Goal: Task Accomplishment & Management: Use online tool/utility

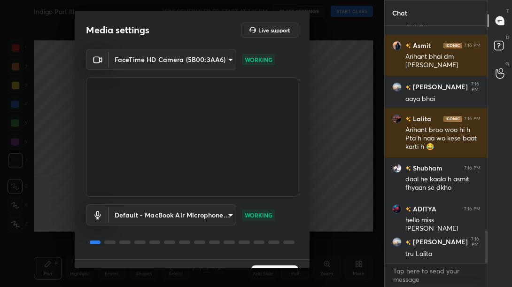
scroll to position [21, 0]
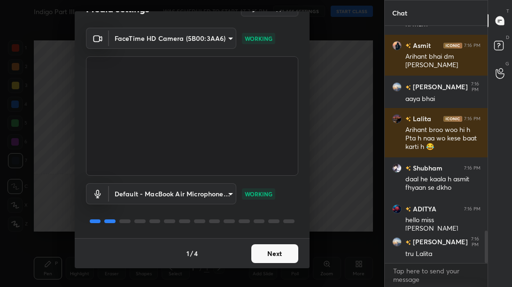
click at [271, 258] on button "Next" at bounding box center [274, 253] width 47 height 19
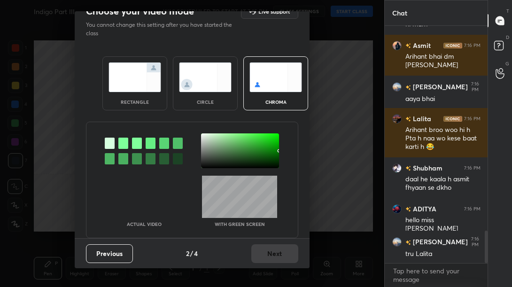
scroll to position [0, 0]
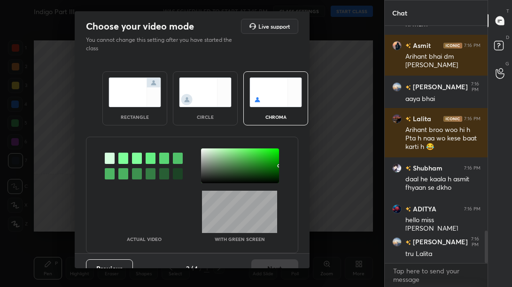
click at [140, 93] on img at bounding box center [135, 93] width 53 height 30
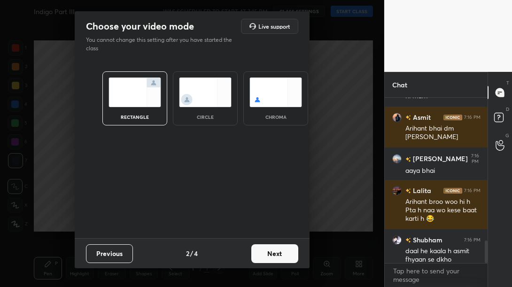
scroll to position [3, 3]
click at [280, 247] on button "Next" at bounding box center [274, 253] width 47 height 19
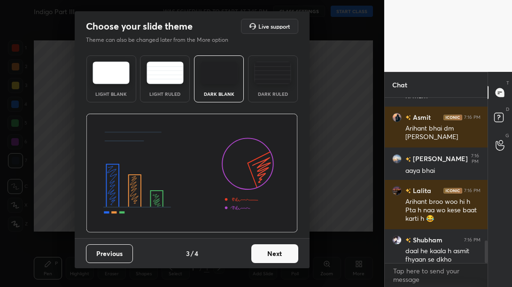
click at [283, 252] on button "Next" at bounding box center [274, 253] width 47 height 19
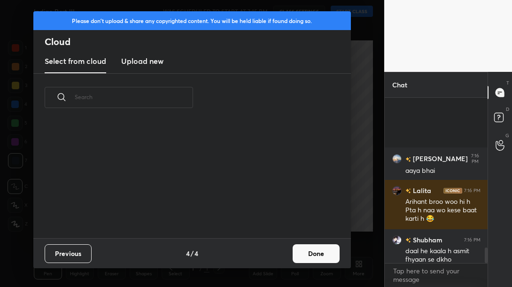
scroll to position [1585, 0]
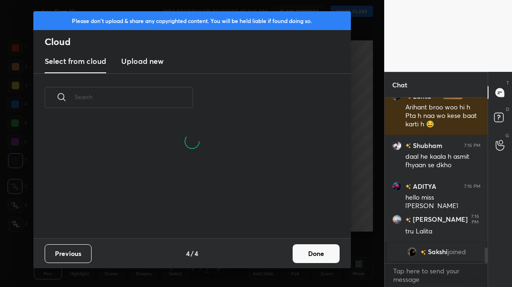
click at [302, 256] on button "Done" at bounding box center [316, 253] width 47 height 19
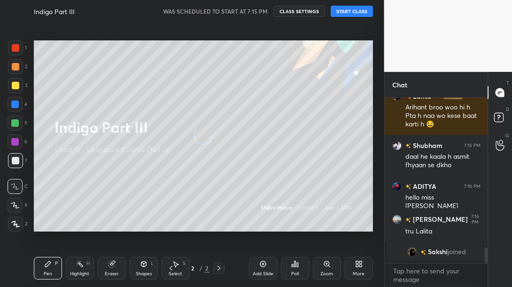
scroll to position [1478, 0]
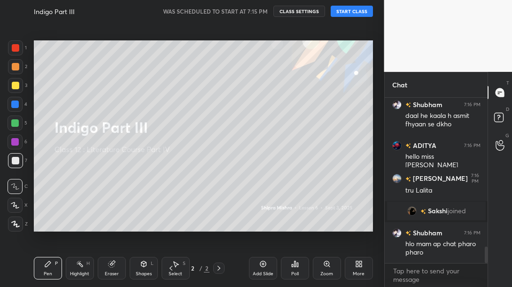
click at [352, 13] on button "START CLASS" at bounding box center [352, 11] width 42 height 11
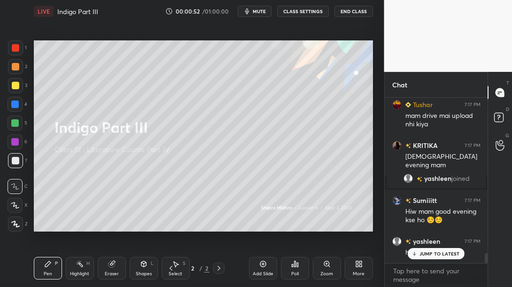
scroll to position [2547, 0]
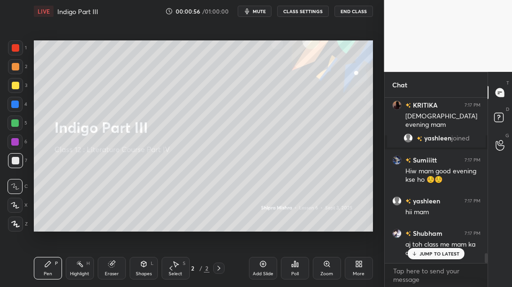
click at [454, 249] on div "JUMP TO LATEST" at bounding box center [436, 253] width 56 height 11
click at [498, 116] on icon at bounding box center [498, 117] width 3 height 4
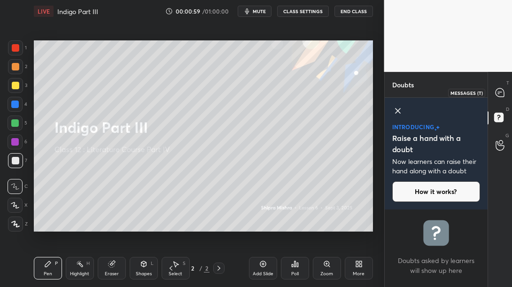
click at [498, 90] on icon at bounding box center [500, 92] width 8 height 8
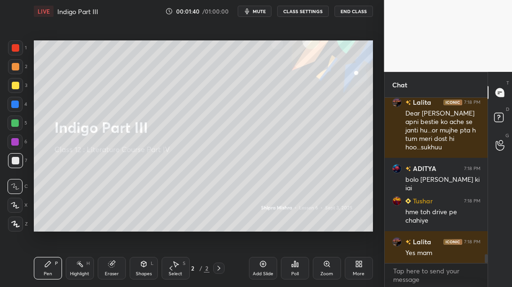
scroll to position [2960, 0]
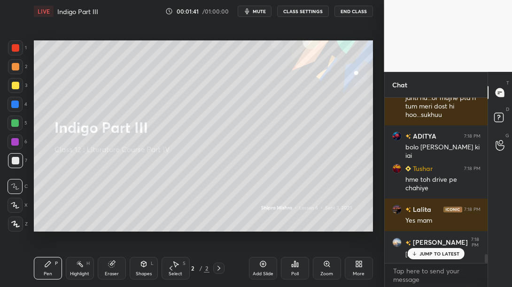
click at [429, 255] on p "JUMP TO LATEST" at bounding box center [440, 254] width 40 height 6
click at [348, 270] on div "More" at bounding box center [359, 268] width 28 height 23
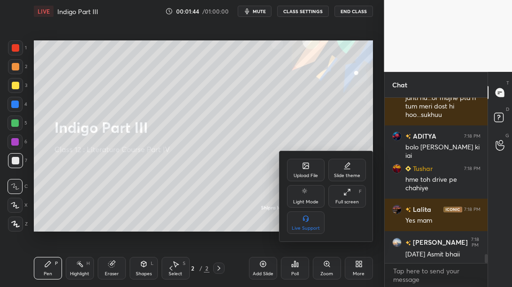
click at [295, 167] on div "Upload File" at bounding box center [306, 170] width 38 height 23
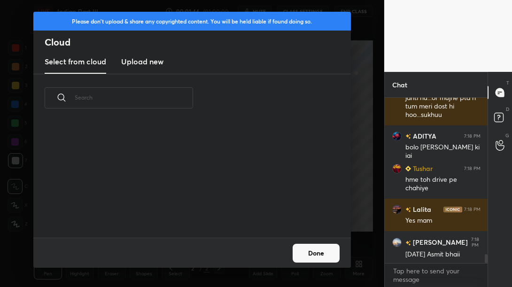
scroll to position [116, 302]
click at [136, 71] on new "Upload new" at bounding box center [142, 61] width 42 height 23
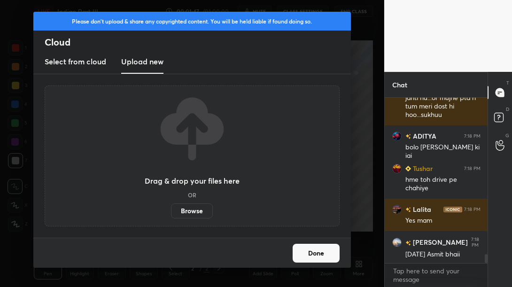
click at [187, 216] on label "Browse" at bounding box center [192, 210] width 42 height 15
click at [171, 216] on input "Browse" at bounding box center [171, 210] width 0 height 15
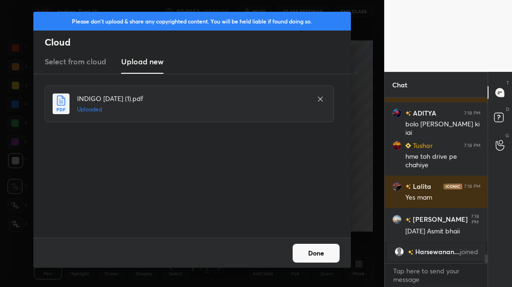
scroll to position [2409, 0]
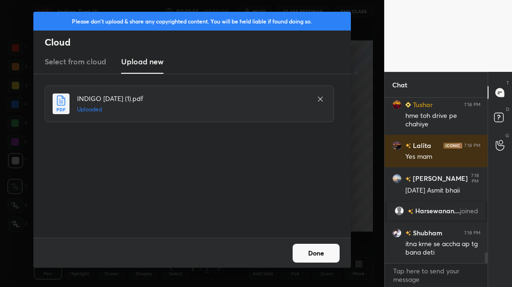
click at [312, 255] on button "Done" at bounding box center [316, 253] width 47 height 19
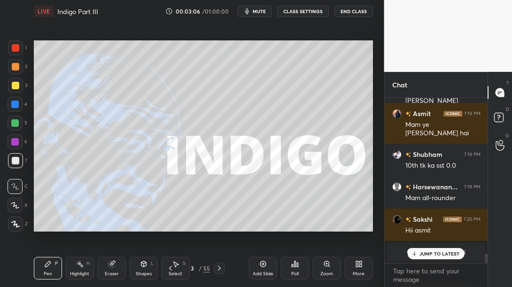
scroll to position [2638, 0]
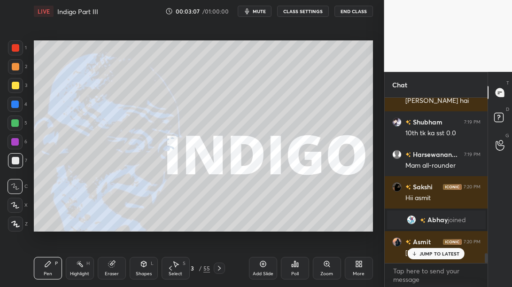
click at [433, 255] on p "JUMP TO LATEST" at bounding box center [440, 254] width 40 height 6
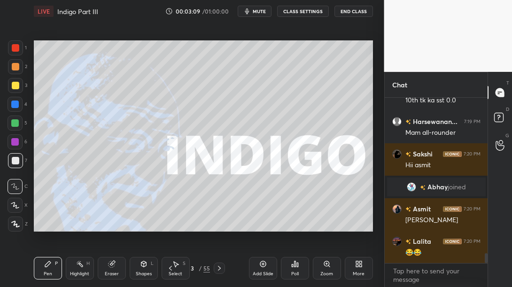
click at [220, 269] on icon at bounding box center [220, 269] width 8 height 8
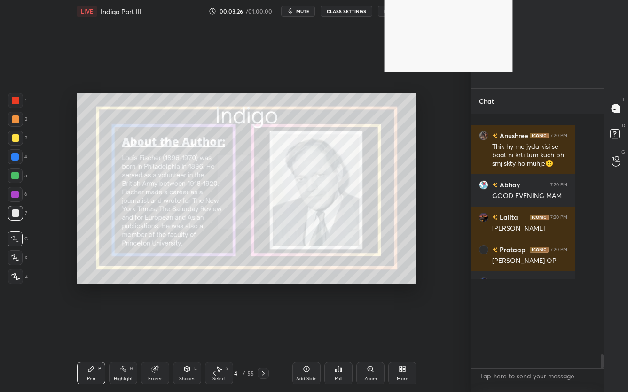
scroll to position [253, 129]
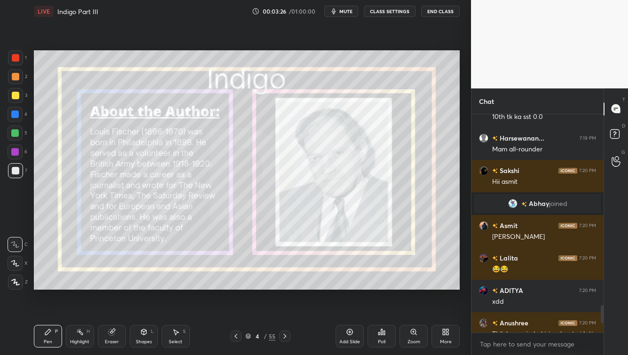
type textarea "x"
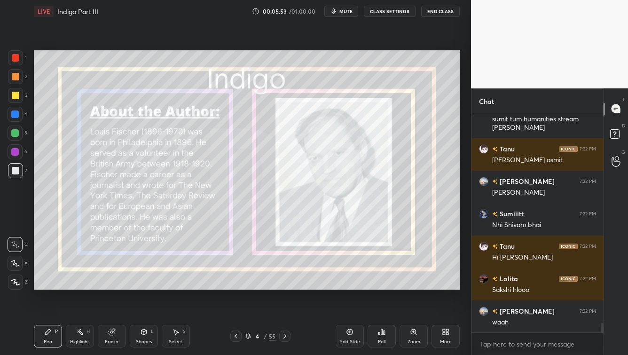
scroll to position [4990, 0]
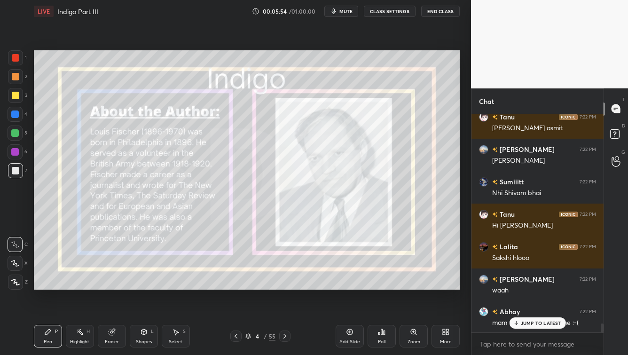
drag, startPoint x: 16, startPoint y: 96, endPoint x: 14, endPoint y: 128, distance: 32.0
click at [16, 98] on div at bounding box center [15, 95] width 15 height 15
click at [16, 265] on icon at bounding box center [15, 263] width 8 height 6
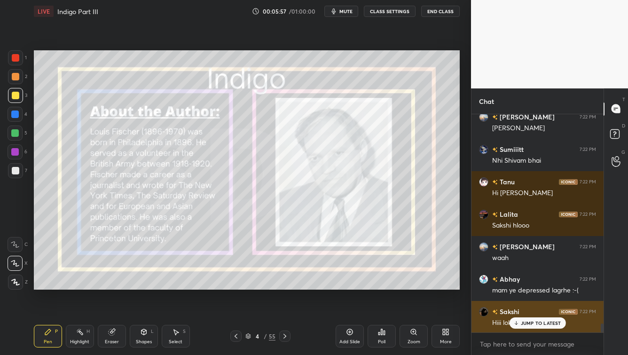
click at [512, 287] on p "JUMP TO LATEST" at bounding box center [541, 323] width 40 height 6
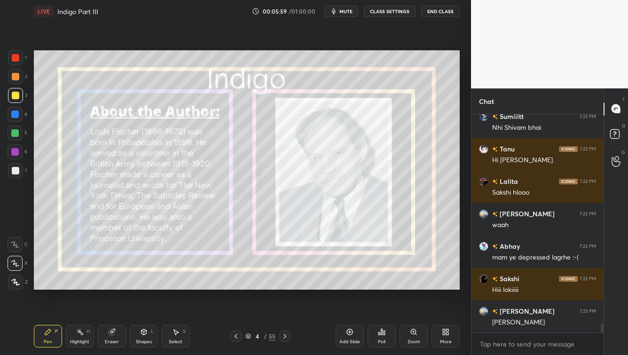
scroll to position [5096, 0]
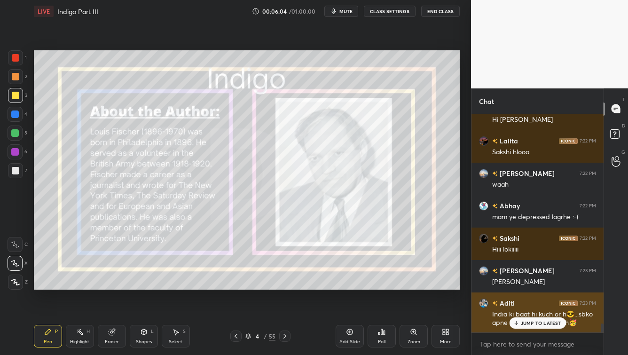
click at [512, 287] on div "Tanu 7:22 PM Hi arihant Asmit 7:22 PM Hlo Tanu Lalita 7:22 PM Hii tanu Shubham …" at bounding box center [537, 223] width 132 height 218
click at [512, 287] on p "JUMP TO LATEST" at bounding box center [541, 323] width 40 height 6
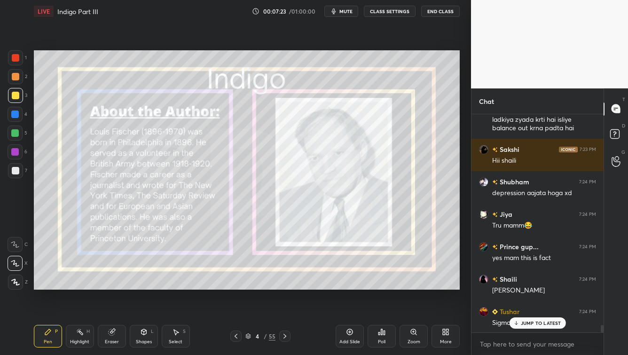
scroll to position [6312, 0]
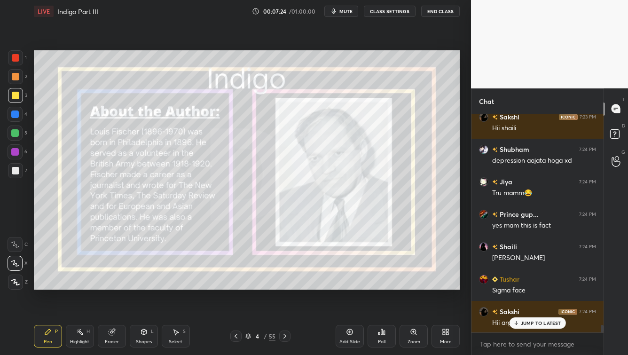
drag, startPoint x: 107, startPoint y: 329, endPoint x: 106, endPoint y: 323, distance: 6.6
click at [107, 287] on div "Eraser" at bounding box center [112, 336] width 28 height 23
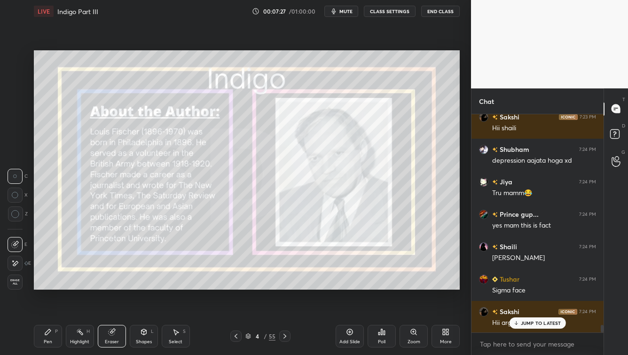
click at [46, 287] on div "Pen P" at bounding box center [48, 336] width 28 height 23
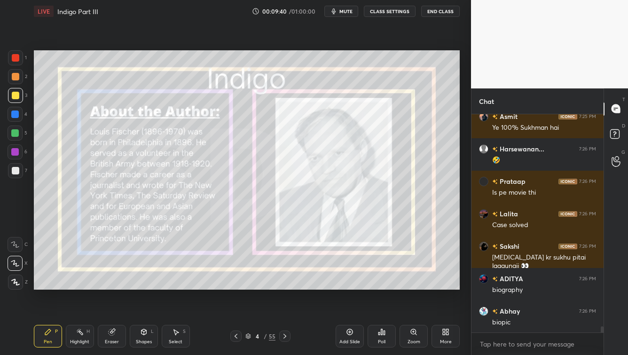
scroll to position [7341, 0]
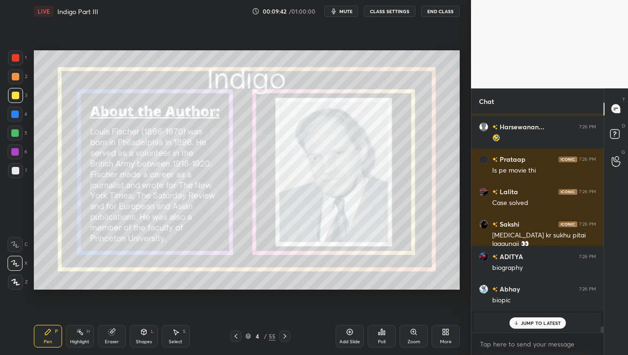
click at [285, 287] on icon at bounding box center [285, 336] width 8 height 8
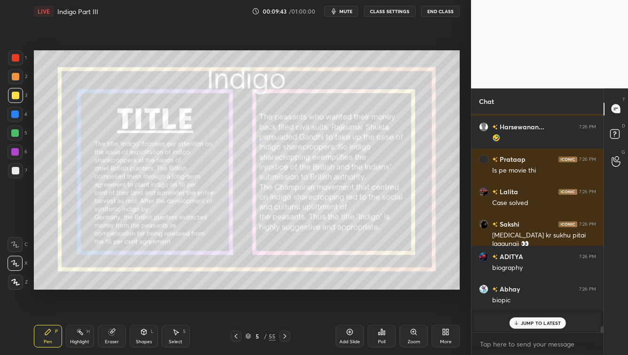
click at [283, 287] on icon at bounding box center [285, 336] width 8 height 8
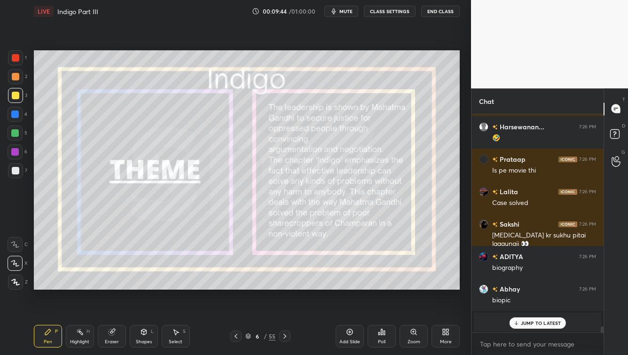
click at [284, 287] on icon at bounding box center [284, 336] width 3 height 5
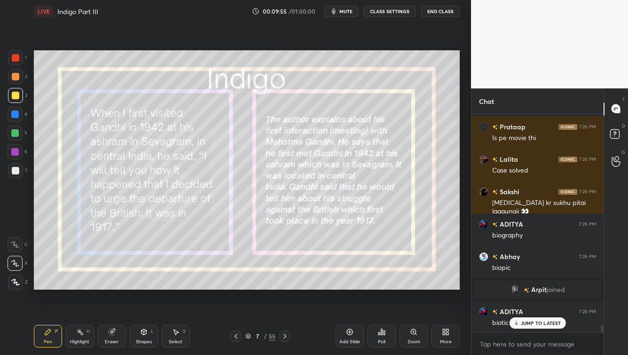
scroll to position [6044, 0]
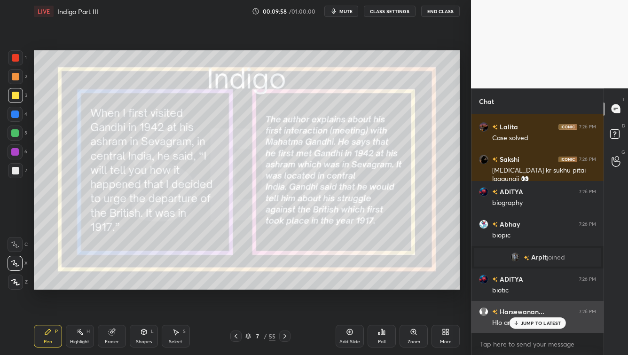
drag, startPoint x: 530, startPoint y: 322, endPoint x: 519, endPoint y: 327, distance: 12.6
click at [512, 287] on p "JUMP TO LATEST" at bounding box center [541, 323] width 40 height 6
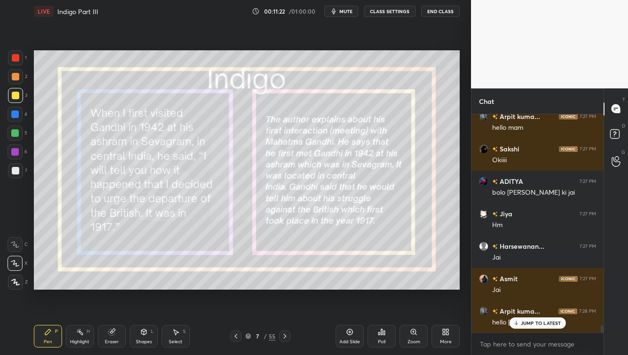
scroll to position [6336, 0]
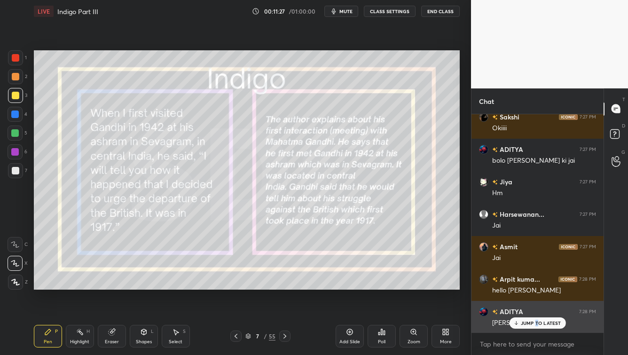
click at [512, 287] on p "JUMP TO LATEST" at bounding box center [541, 323] width 40 height 6
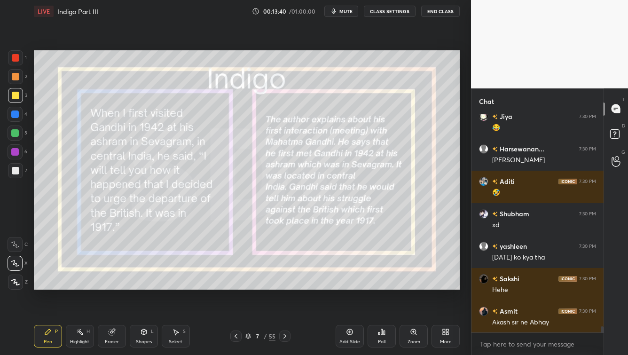
scroll to position [7741, 0]
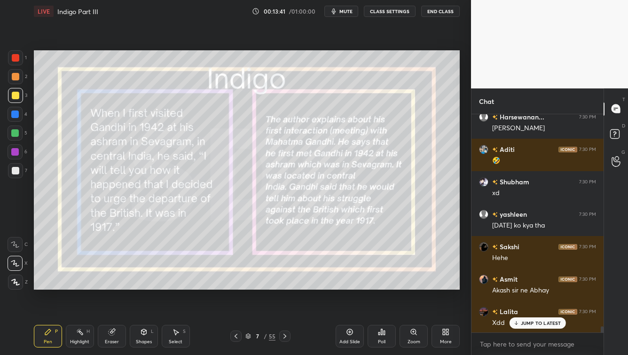
click at [284, 287] on icon at bounding box center [285, 336] width 8 height 8
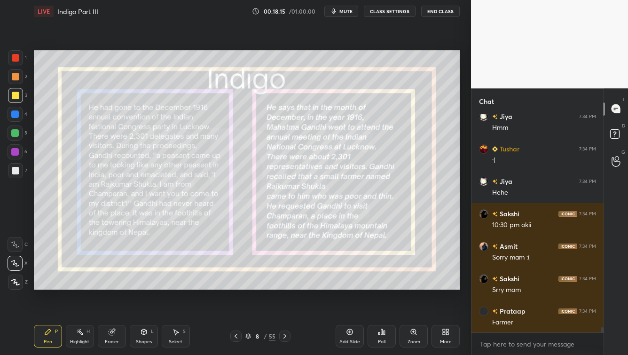
scroll to position [8988, 0]
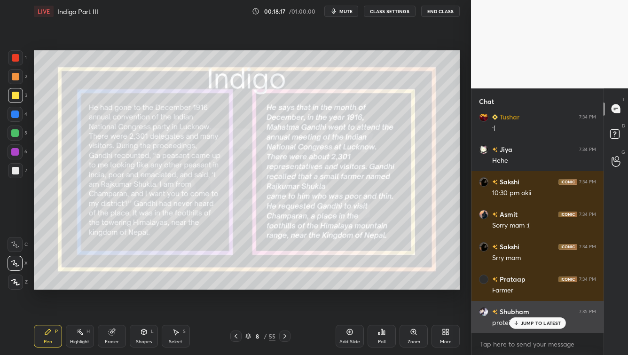
click at [512, 287] on p "JUMP TO LATEST" at bounding box center [541, 323] width 40 height 6
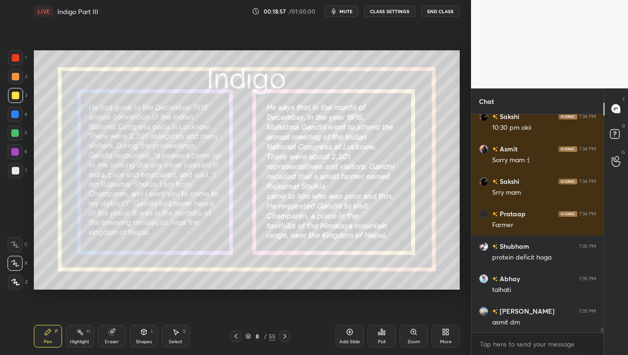
scroll to position [9086, 0]
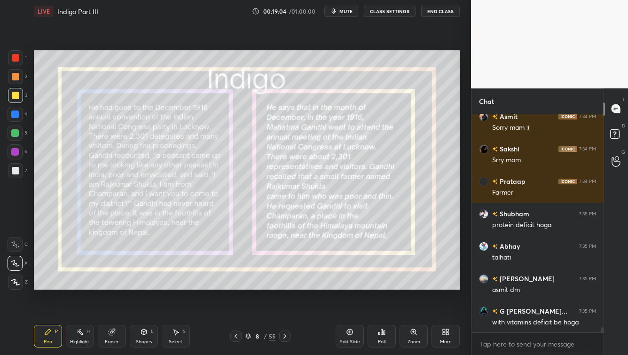
click at [282, 287] on icon at bounding box center [285, 336] width 8 height 8
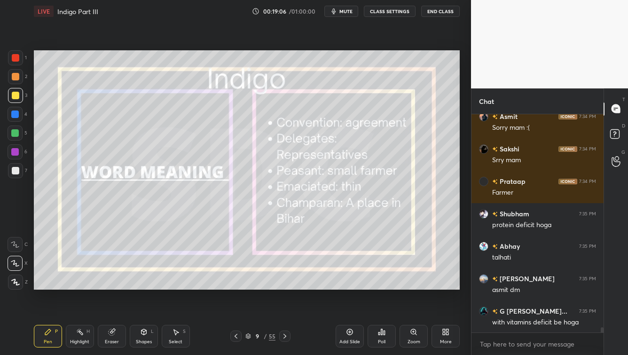
click at [281, 287] on icon at bounding box center [285, 336] width 8 height 8
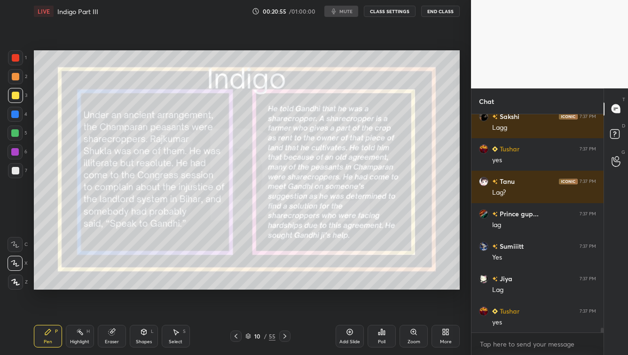
scroll to position [9938, 0]
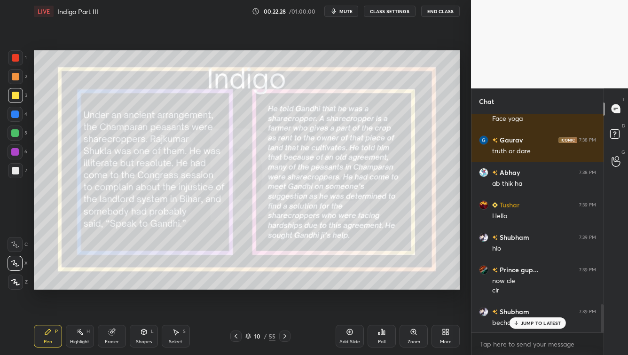
scroll to position [1499, 0]
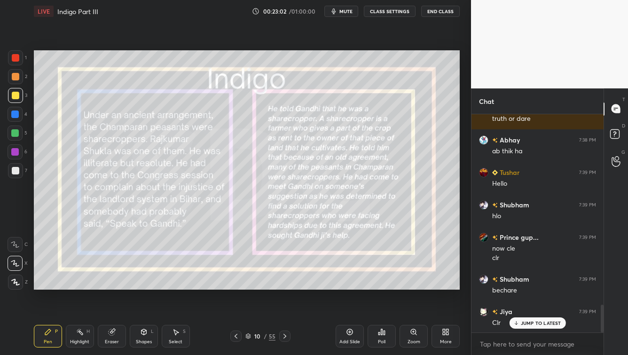
click at [284, 334] on icon at bounding box center [285, 336] width 8 height 8
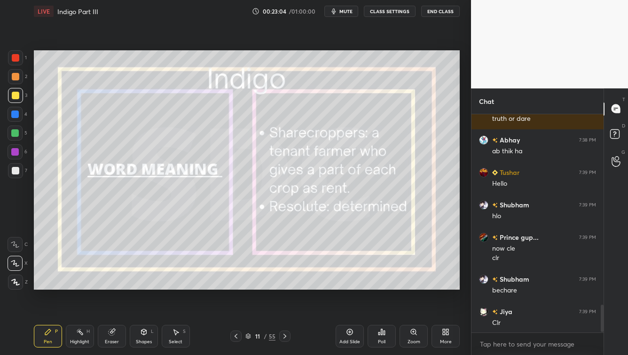
scroll to position [1532, 0]
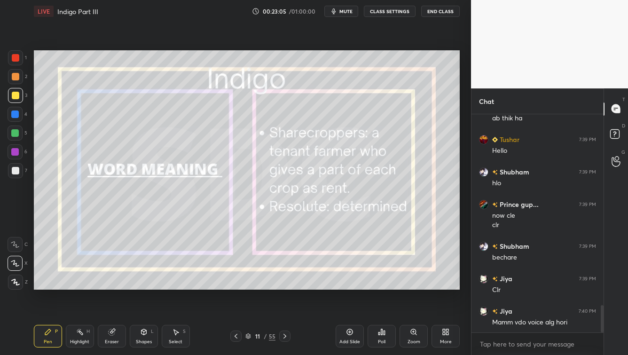
click at [283, 336] on icon at bounding box center [285, 336] width 8 height 8
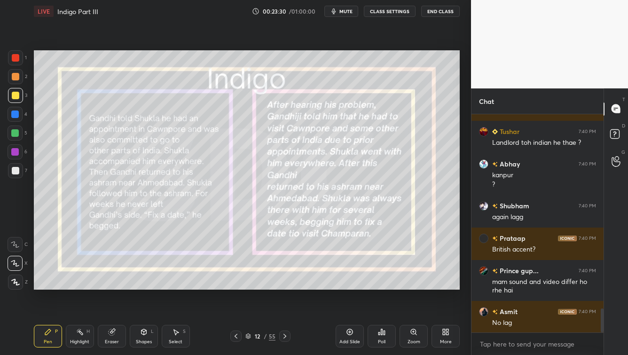
scroll to position [1809, 0]
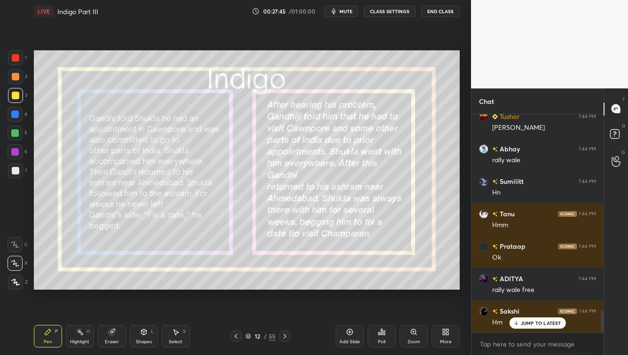
scroll to position [1927, 0]
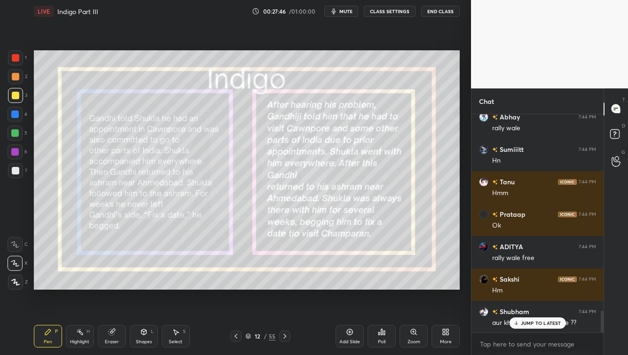
click at [284, 335] on icon at bounding box center [285, 336] width 8 height 8
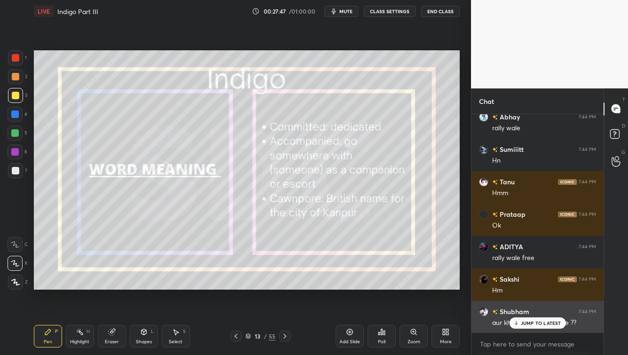
click at [528, 321] on p "JUMP TO LATEST" at bounding box center [541, 323] width 40 height 6
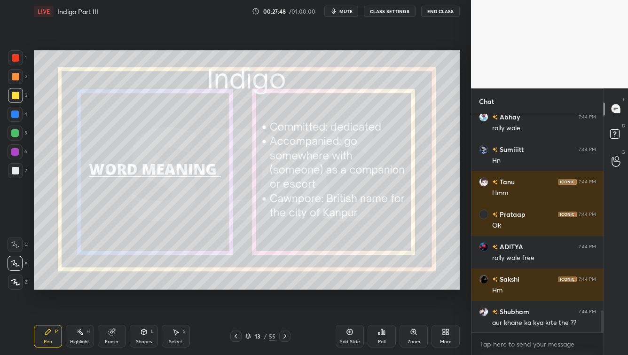
click at [286, 338] on icon at bounding box center [285, 336] width 8 height 8
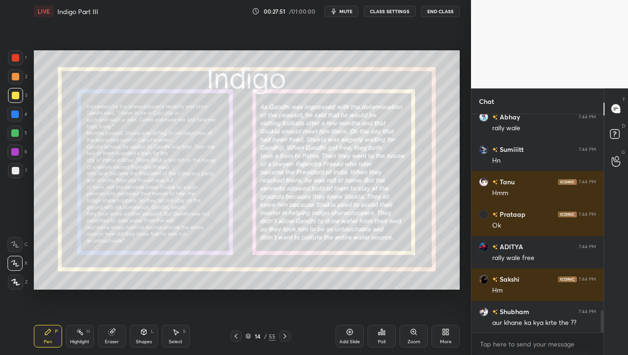
click at [419, 339] on div "Zoom" at bounding box center [413, 341] width 13 height 5
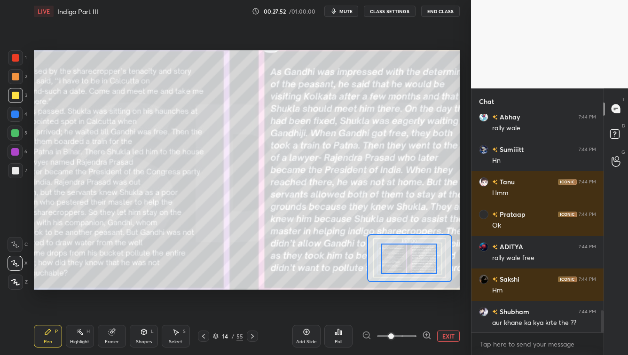
drag, startPoint x: 405, startPoint y: 260, endPoint x: 397, endPoint y: 261, distance: 7.1
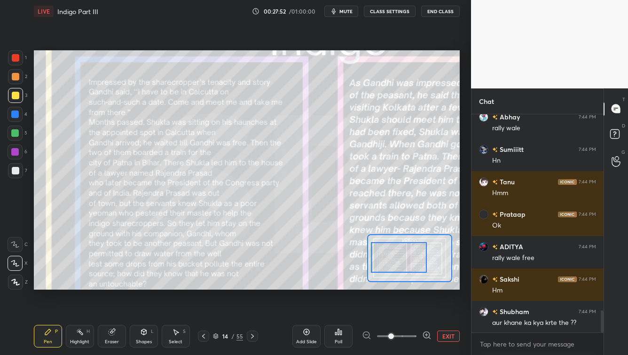
drag, startPoint x: 401, startPoint y: 261, endPoint x: 389, endPoint y: 261, distance: 11.8
click at [389, 260] on div at bounding box center [398, 257] width 55 height 31
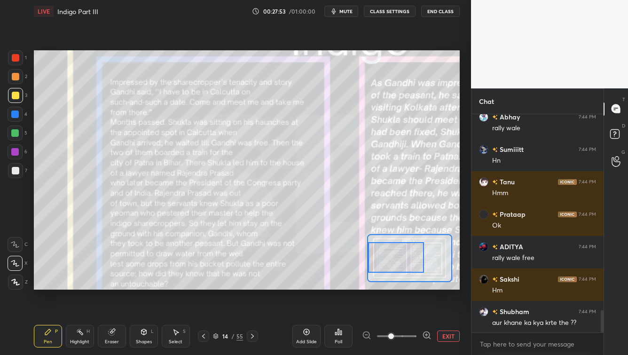
click at [404, 337] on span at bounding box center [396, 336] width 39 height 14
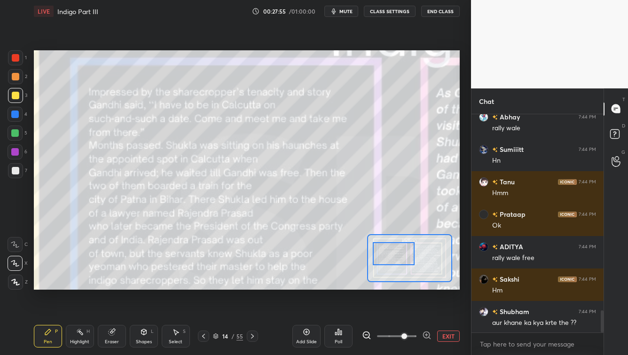
click at [399, 254] on div at bounding box center [394, 253] width 42 height 23
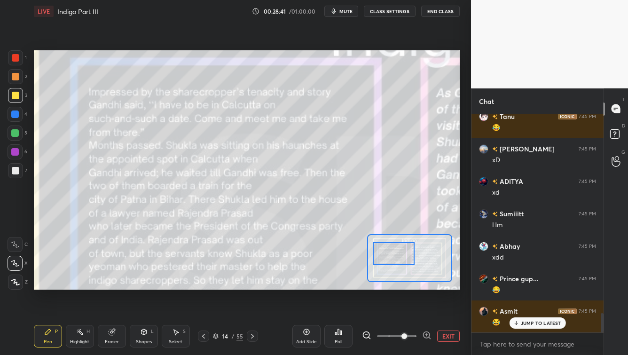
scroll to position [2251, 0]
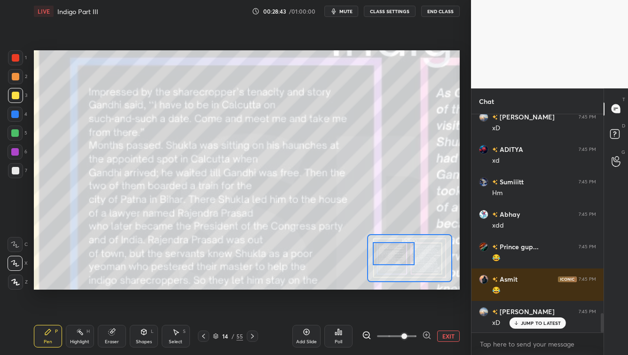
click at [343, 13] on span "mute" at bounding box center [345, 11] width 13 height 7
click at [344, 9] on span "unmute" at bounding box center [345, 11] width 20 height 7
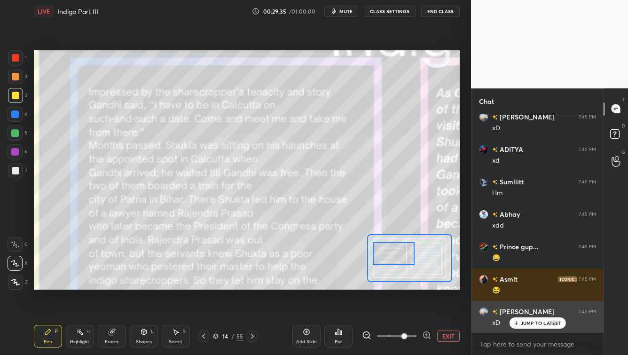
click at [545, 323] on p "JUMP TO LATEST" at bounding box center [541, 323] width 40 height 6
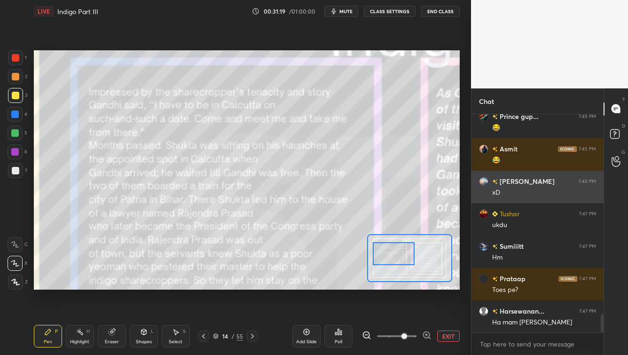
scroll to position [2413, 0]
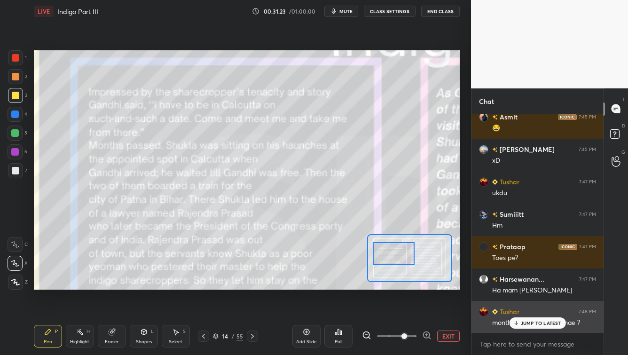
click at [530, 324] on p "JUMP TO LATEST" at bounding box center [541, 323] width 40 height 6
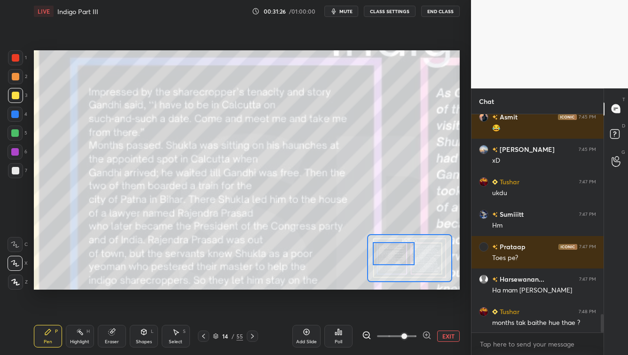
scroll to position [2445, 0]
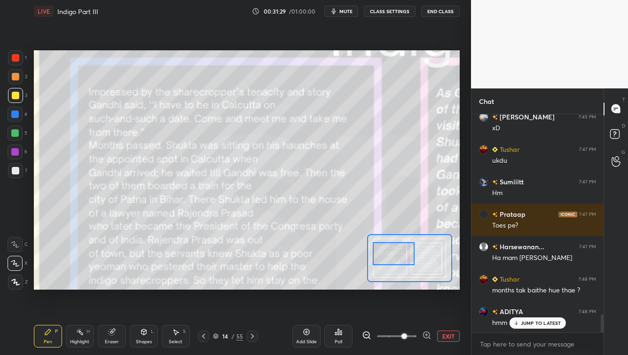
click at [346, 12] on span "mute" at bounding box center [345, 11] width 13 height 7
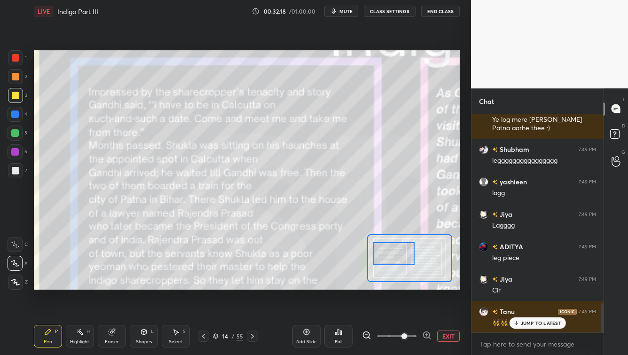
scroll to position [1447, 0]
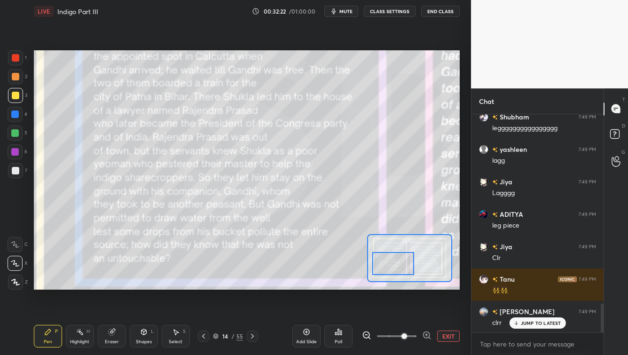
drag, startPoint x: 404, startPoint y: 256, endPoint x: 403, endPoint y: 266, distance: 10.4
click at [402, 266] on div at bounding box center [393, 263] width 42 height 23
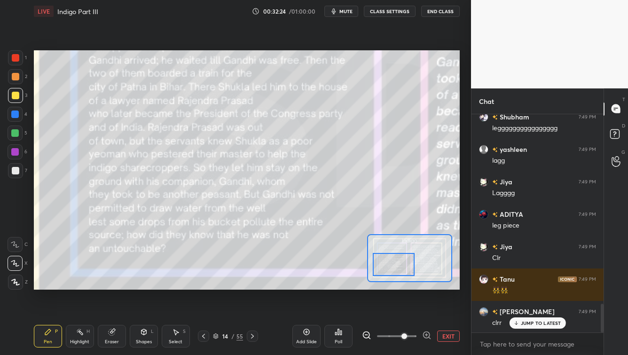
click at [406, 265] on div at bounding box center [394, 264] width 42 height 23
click at [416, 39] on div "Setting up your live class Poll for secs No correct answer Start poll" at bounding box center [246, 170] width 433 height 295
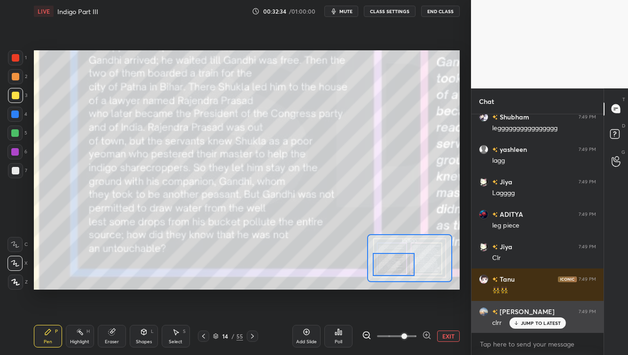
click at [524, 323] on p "JUMP TO LATEST" at bounding box center [541, 323] width 40 height 6
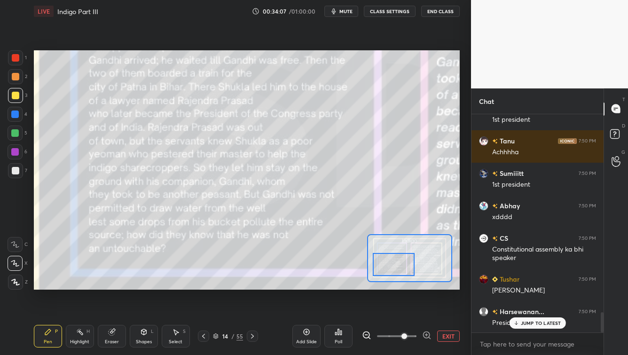
scroll to position [2159, 0]
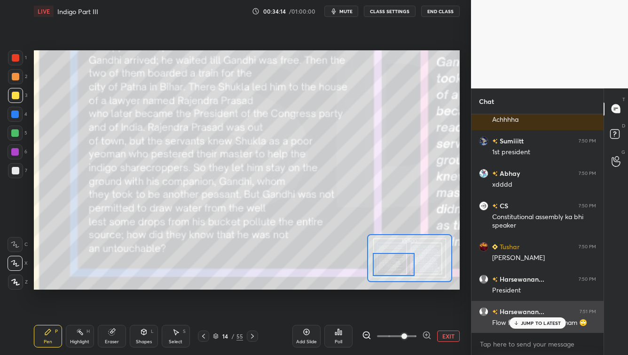
drag, startPoint x: 526, startPoint y: 324, endPoint x: 491, endPoint y: 310, distance: 37.5
click at [525, 323] on p "JUMP TO LATEST" at bounding box center [541, 323] width 40 height 6
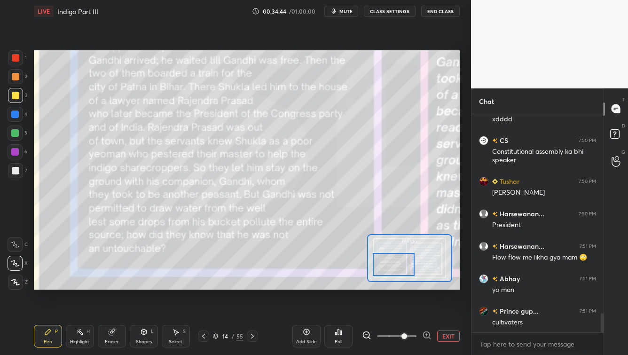
scroll to position [2256, 0]
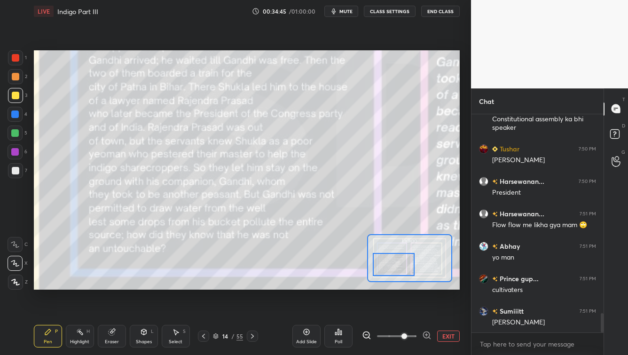
drag, startPoint x: 335, startPoint y: 13, endPoint x: 320, endPoint y: 23, distance: 18.5
click at [335, 13] on icon "button" at bounding box center [334, 11] width 4 height 6
click at [342, 11] on span "unmute" at bounding box center [345, 11] width 20 height 7
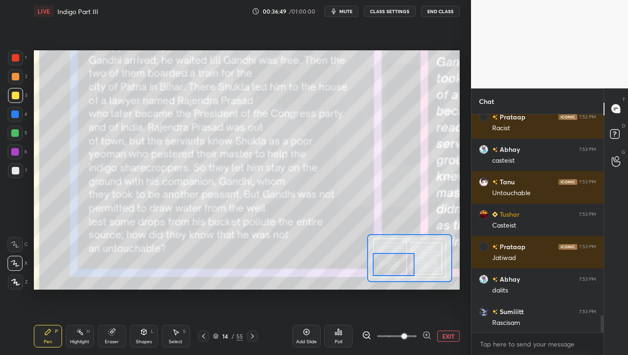
scroll to position [2524, 0]
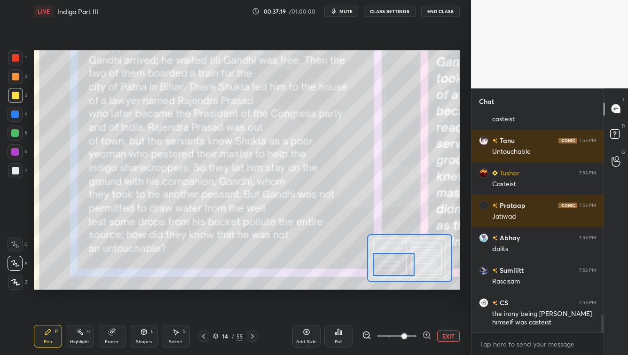
click at [254, 335] on icon at bounding box center [253, 336] width 8 height 8
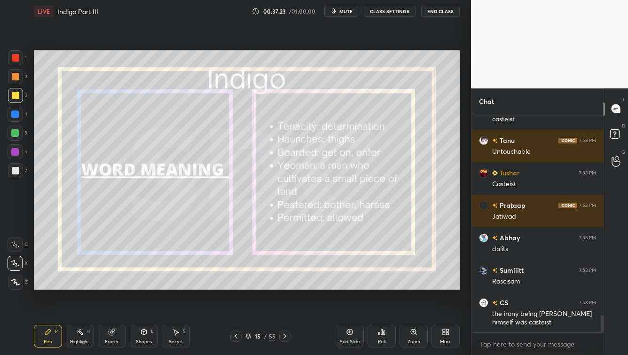
click at [286, 337] on icon at bounding box center [285, 336] width 8 height 8
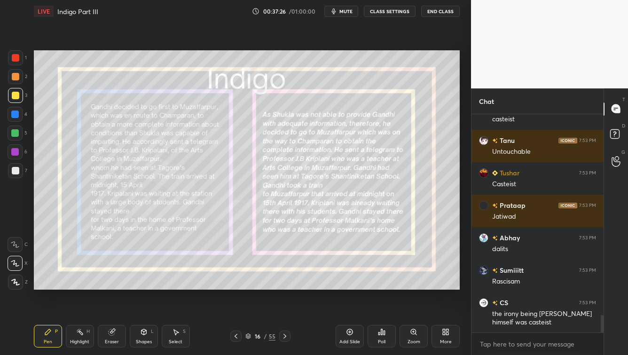
click at [411, 336] on div "Zoom" at bounding box center [413, 336] width 28 height 23
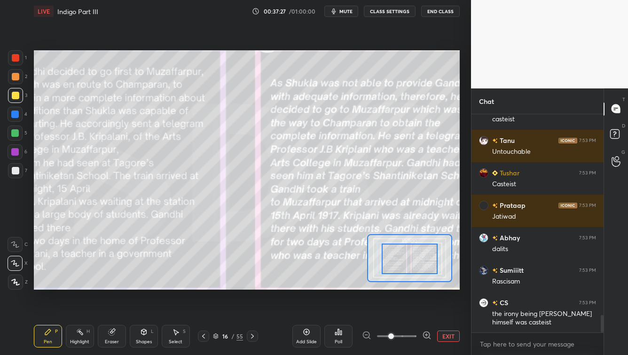
drag, startPoint x: 412, startPoint y: 260, endPoint x: 403, endPoint y: 261, distance: 8.5
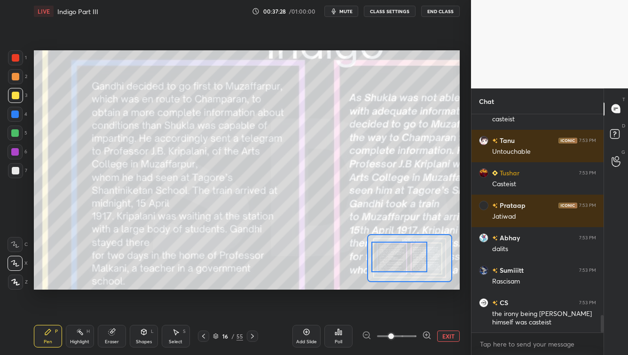
drag, startPoint x: 405, startPoint y: 261, endPoint x: 401, endPoint y: 262, distance: 4.7
click at [395, 259] on div at bounding box center [398, 256] width 55 height 31
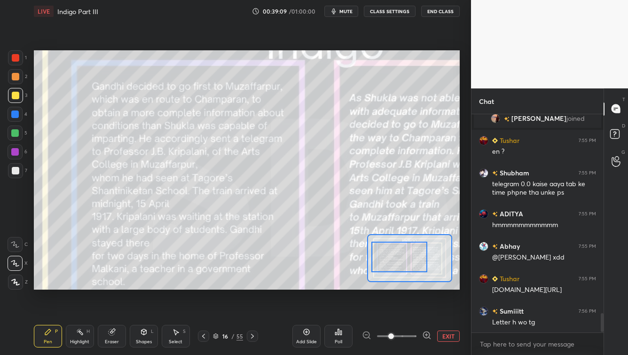
scroll to position [2266, 0]
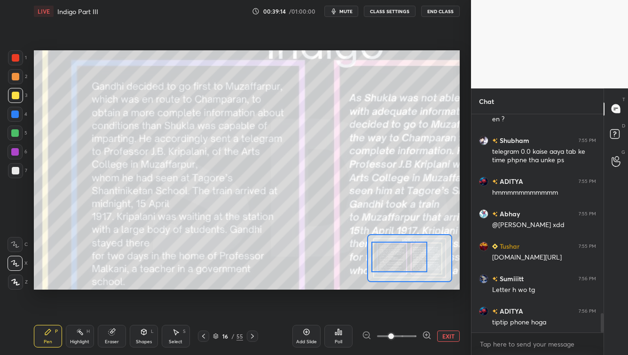
drag, startPoint x: 397, startPoint y: 253, endPoint x: 393, endPoint y: 266, distance: 14.0
click at [393, 266] on div at bounding box center [398, 256] width 55 height 31
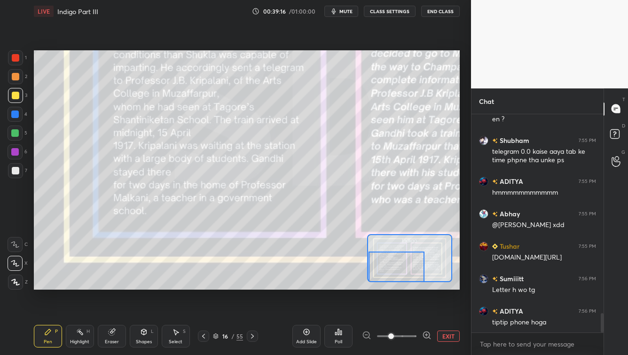
click at [344, 10] on span "mute" at bounding box center [345, 11] width 13 height 7
click at [346, 12] on span "unmute" at bounding box center [345, 11] width 20 height 7
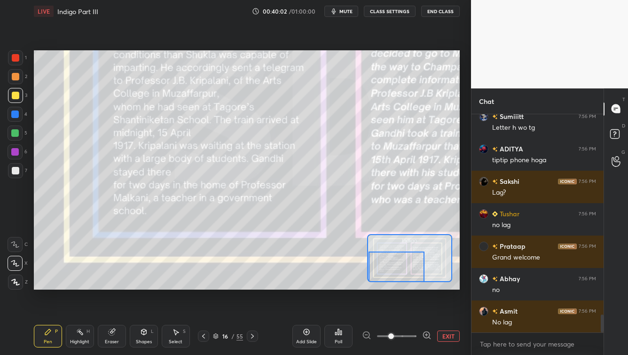
scroll to position [2461, 0]
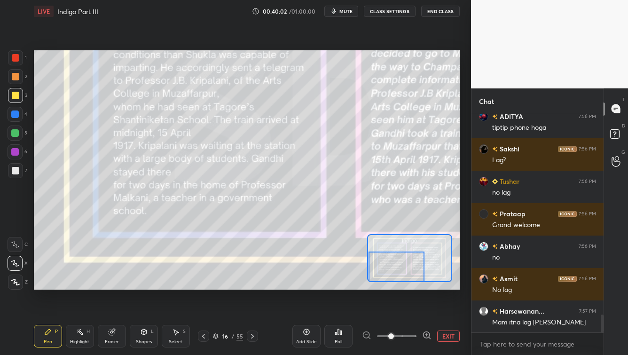
click at [449, 336] on button "EXIT" at bounding box center [448, 335] width 23 height 11
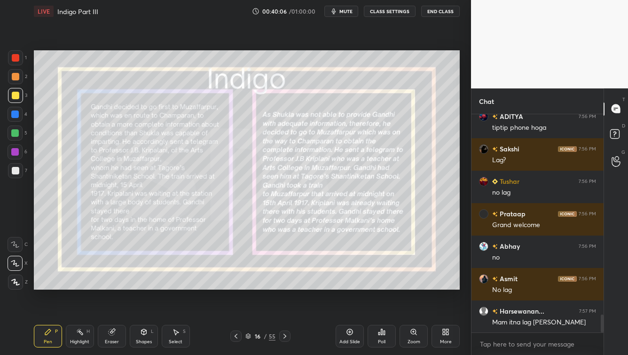
scroll to position [2502, 0]
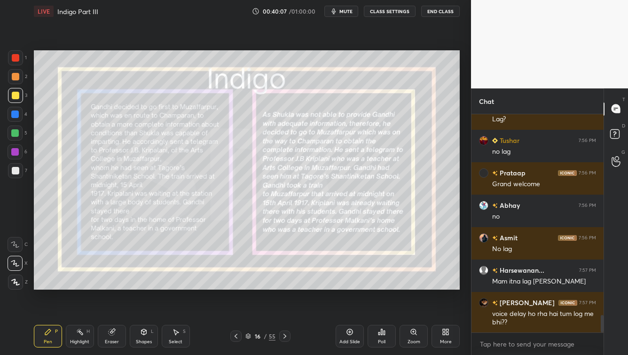
click at [247, 339] on div "16 / 55" at bounding box center [260, 336] width 30 height 8
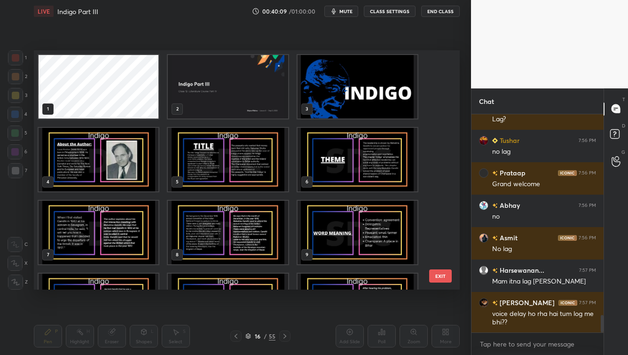
scroll to position [2534, 0]
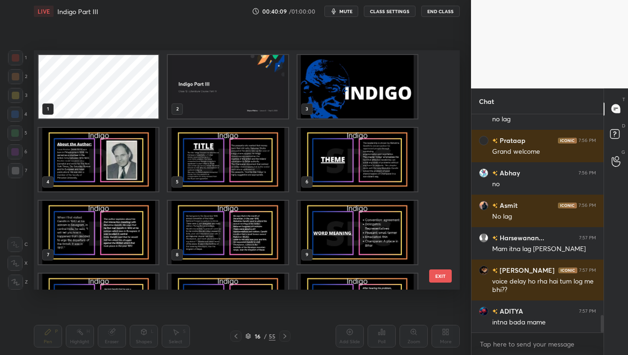
click at [219, 84] on img "grid" at bounding box center [228, 86] width 120 height 63
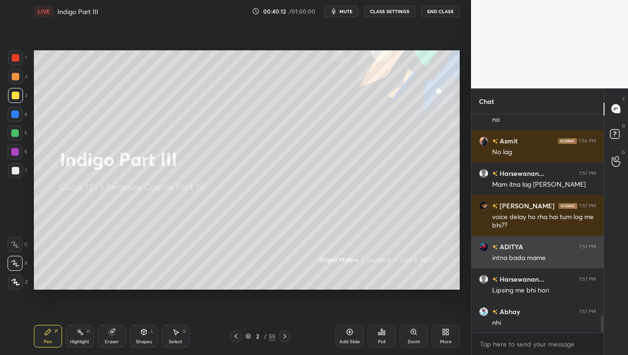
scroll to position [2631, 0]
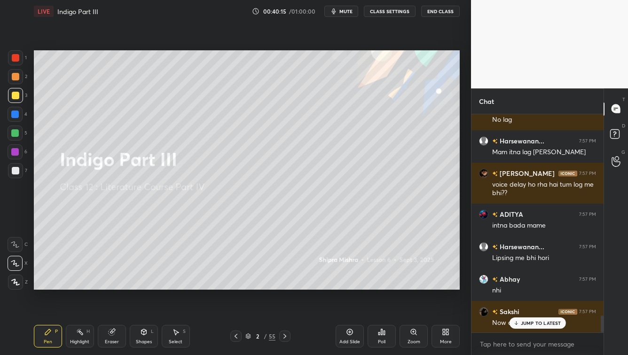
click at [562, 320] on div "JUMP TO LATEST" at bounding box center [537, 322] width 56 height 11
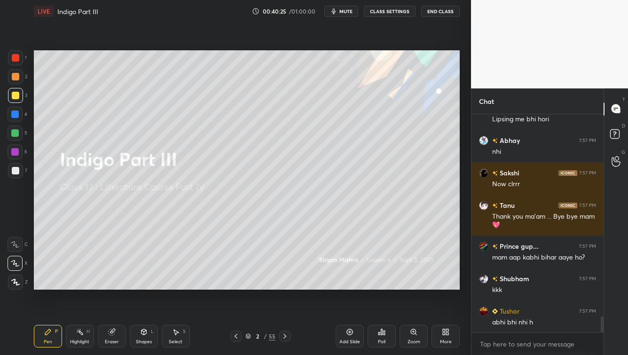
scroll to position [2802, 0]
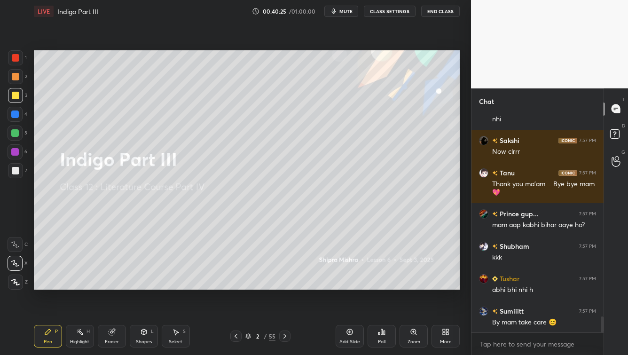
click at [447, 10] on button "End Class" at bounding box center [440, 11] width 39 height 11
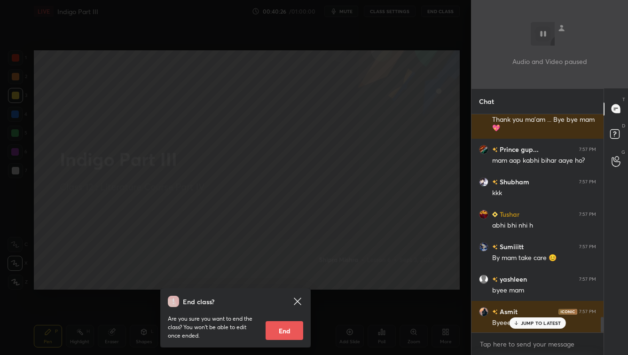
scroll to position [2908, 0]
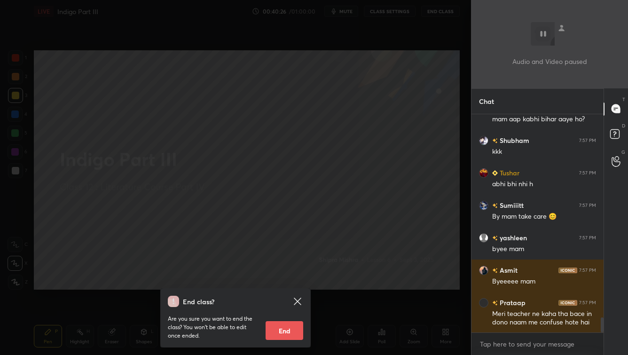
click at [273, 336] on button "End" at bounding box center [284, 330] width 38 height 19
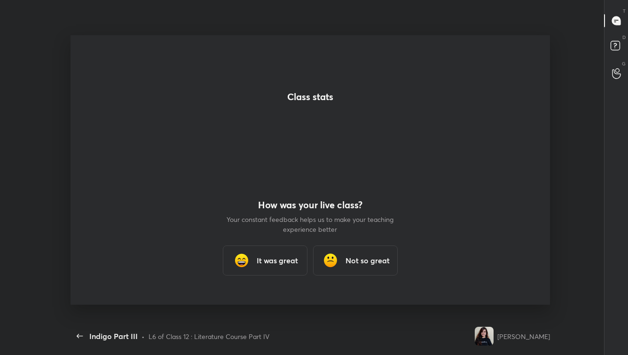
scroll to position [295, 542]
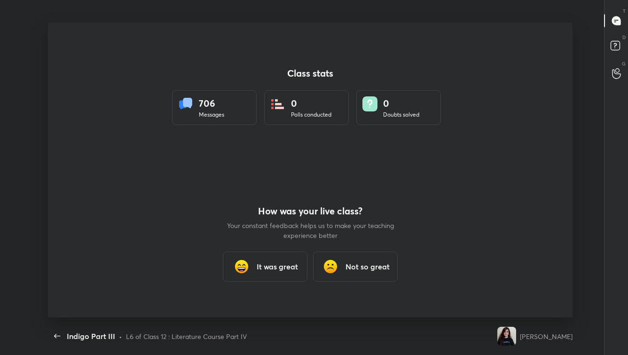
type textarea "x"
